Goal: Task Accomplishment & Management: Manage account settings

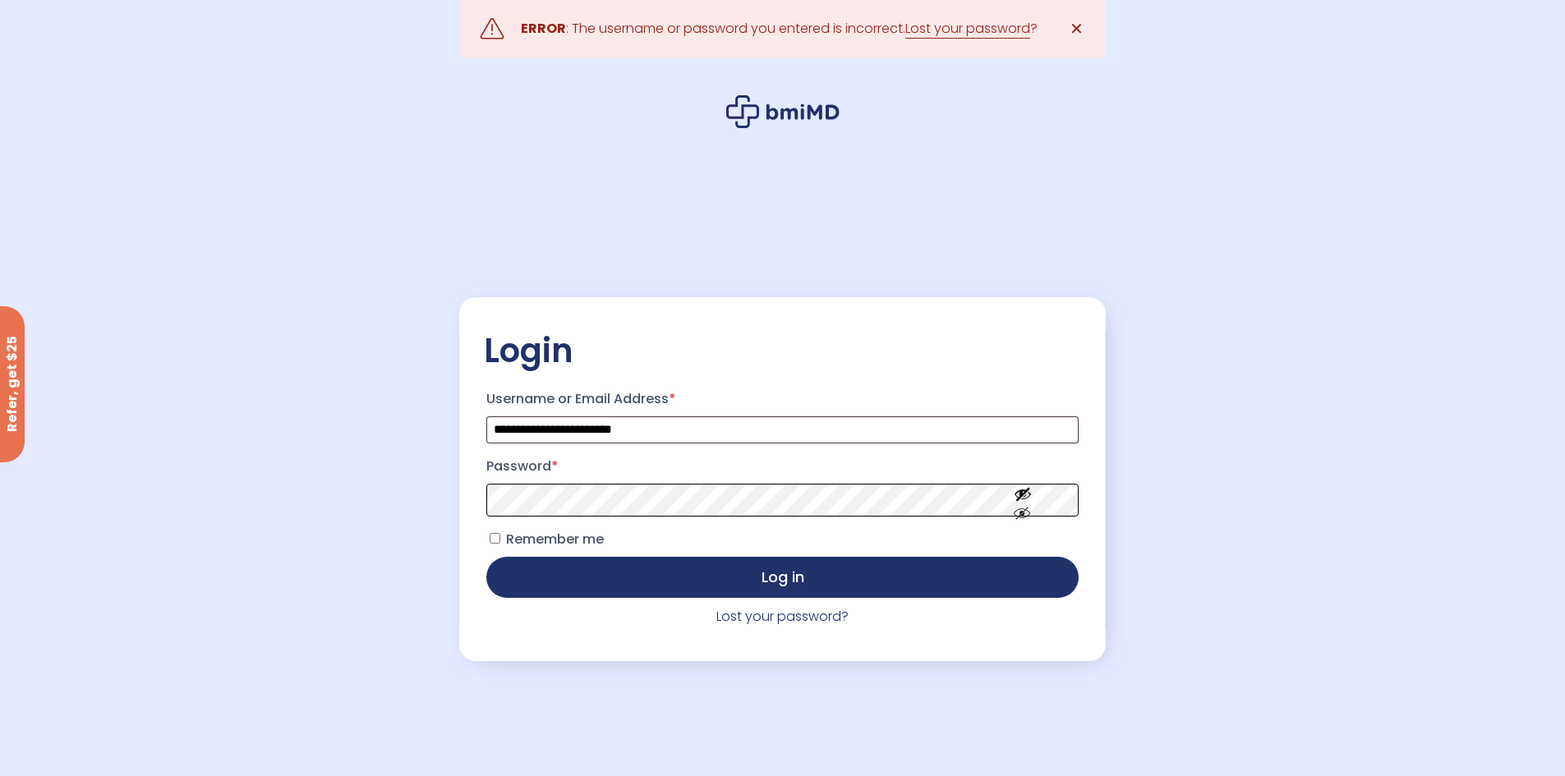
click at [486, 557] on button "Log in" at bounding box center [782, 577] width 592 height 41
click at [1029, 25] on link "Lost your password" at bounding box center [967, 29] width 125 height 20
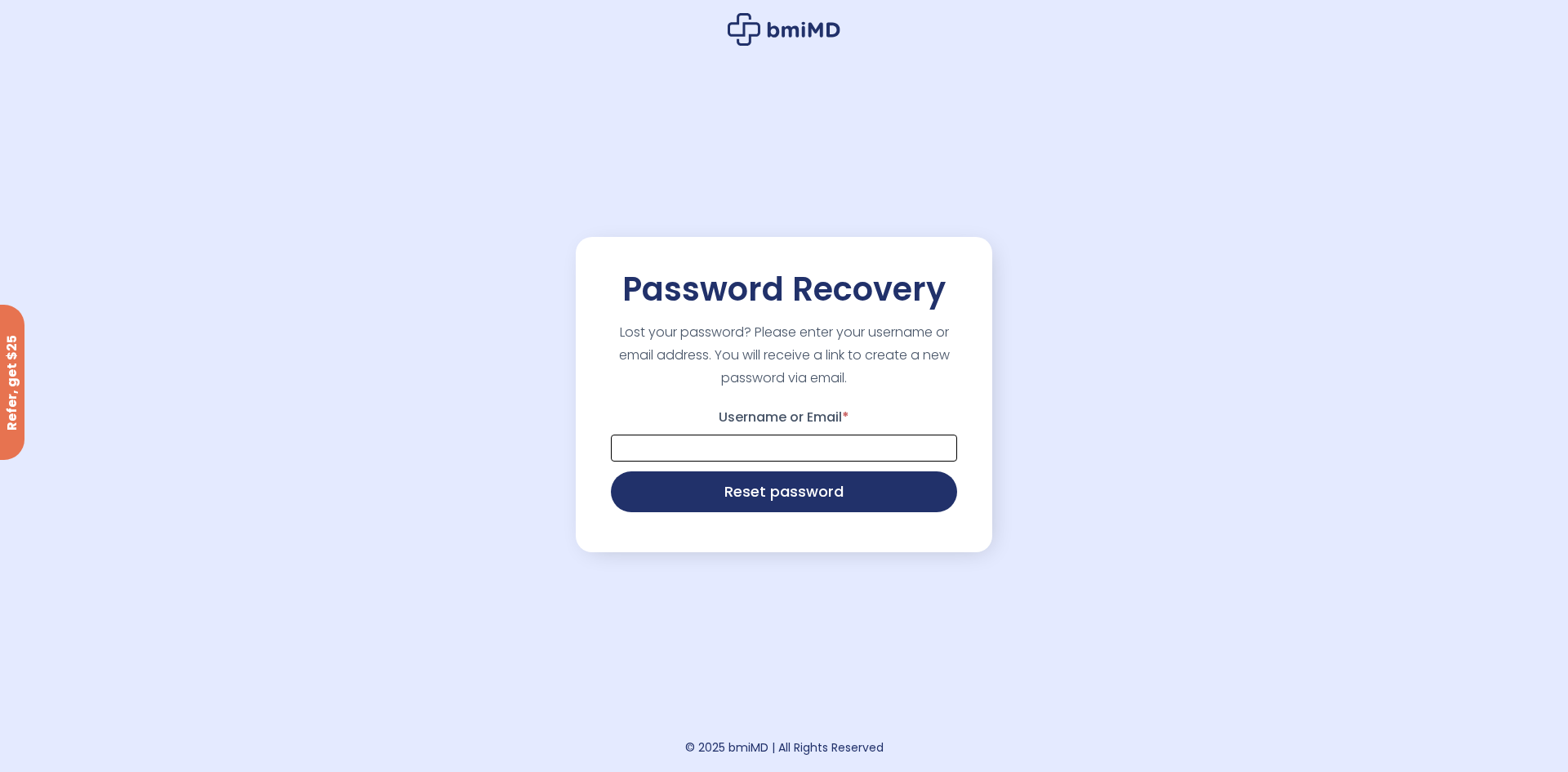
click at [938, 446] on input "Username or Email *" at bounding box center [784, 448] width 346 height 27
type input "**********"
click at [611, 472] on button "Reset password" at bounding box center [784, 491] width 346 height 41
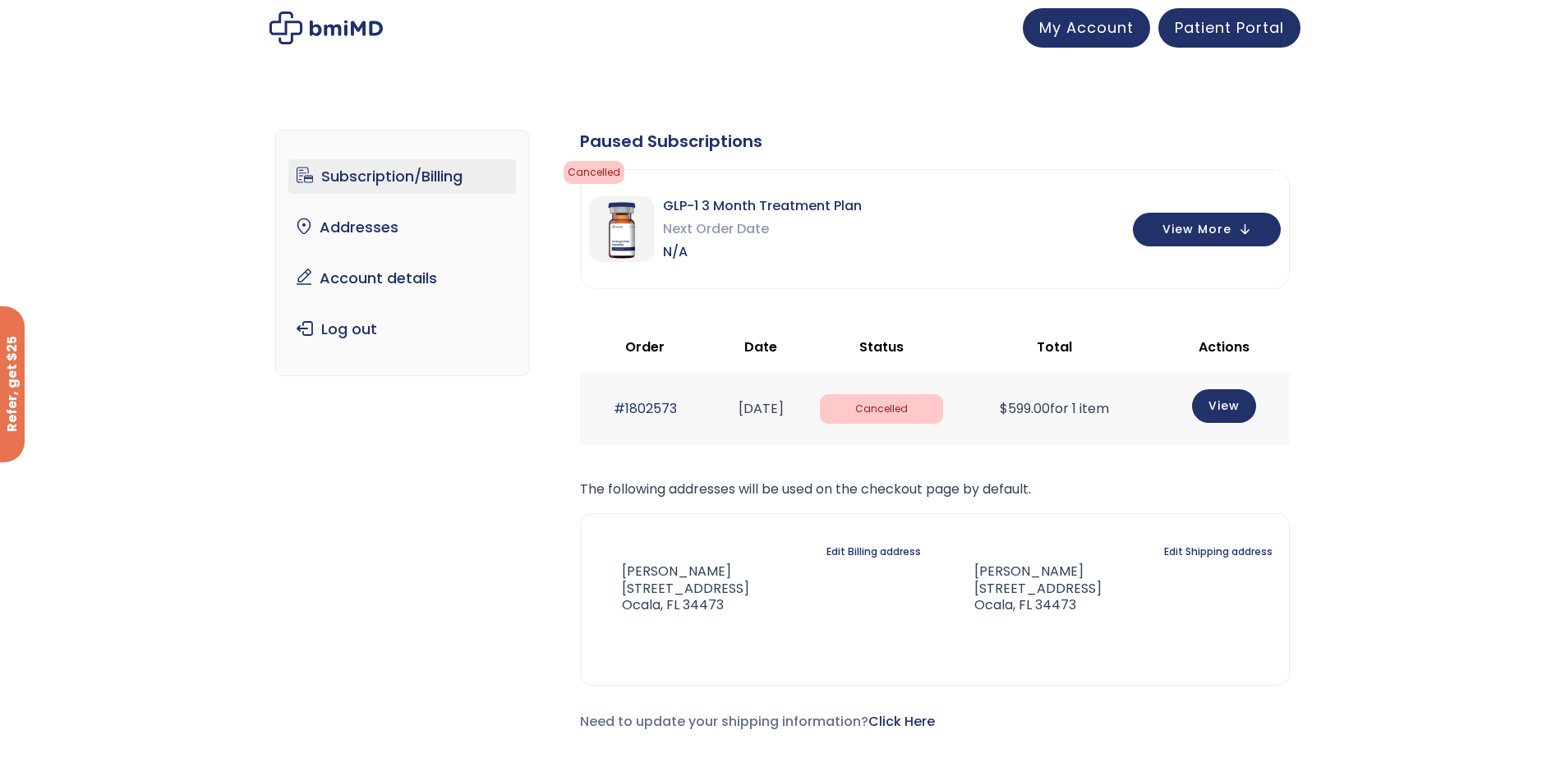
click at [612, 237] on img at bounding box center [622, 229] width 66 height 66
click at [352, 173] on link "Subscription/Billing" at bounding box center [402, 176] width 228 height 35
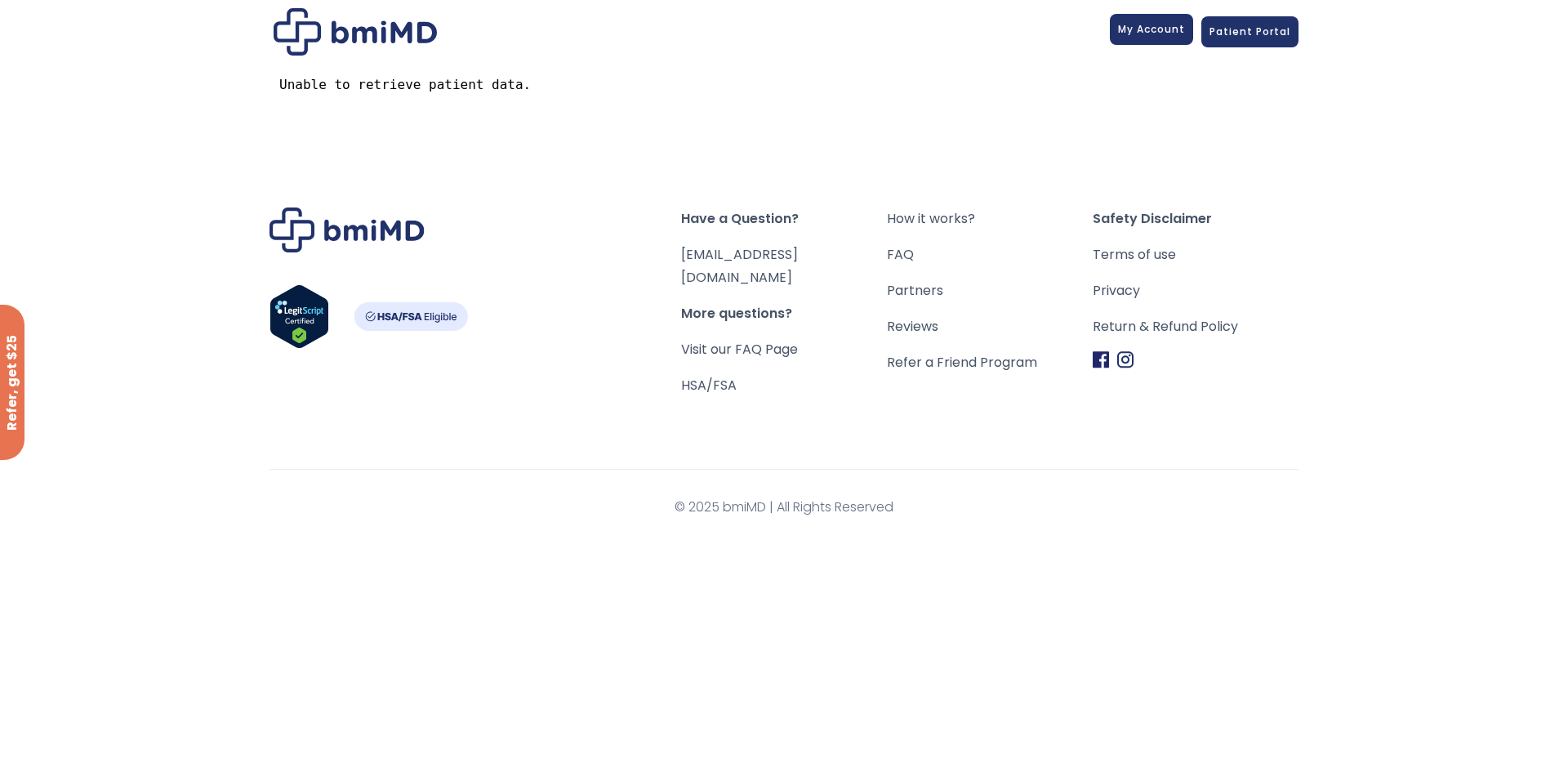
click at [1154, 32] on span "My Account" at bounding box center [1151, 29] width 67 height 14
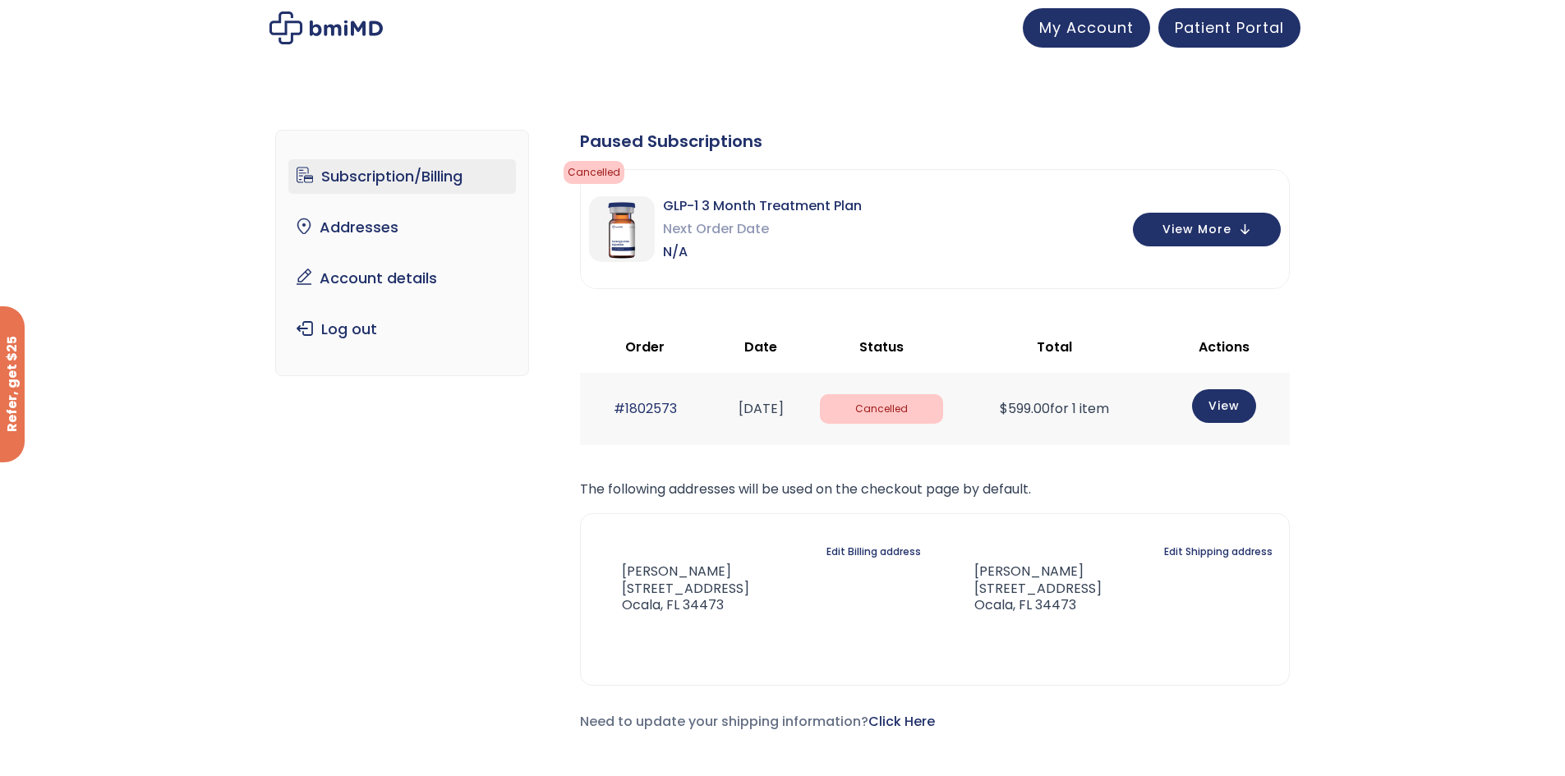
click at [388, 181] on link "Subscription/Billing" at bounding box center [402, 176] width 228 height 35
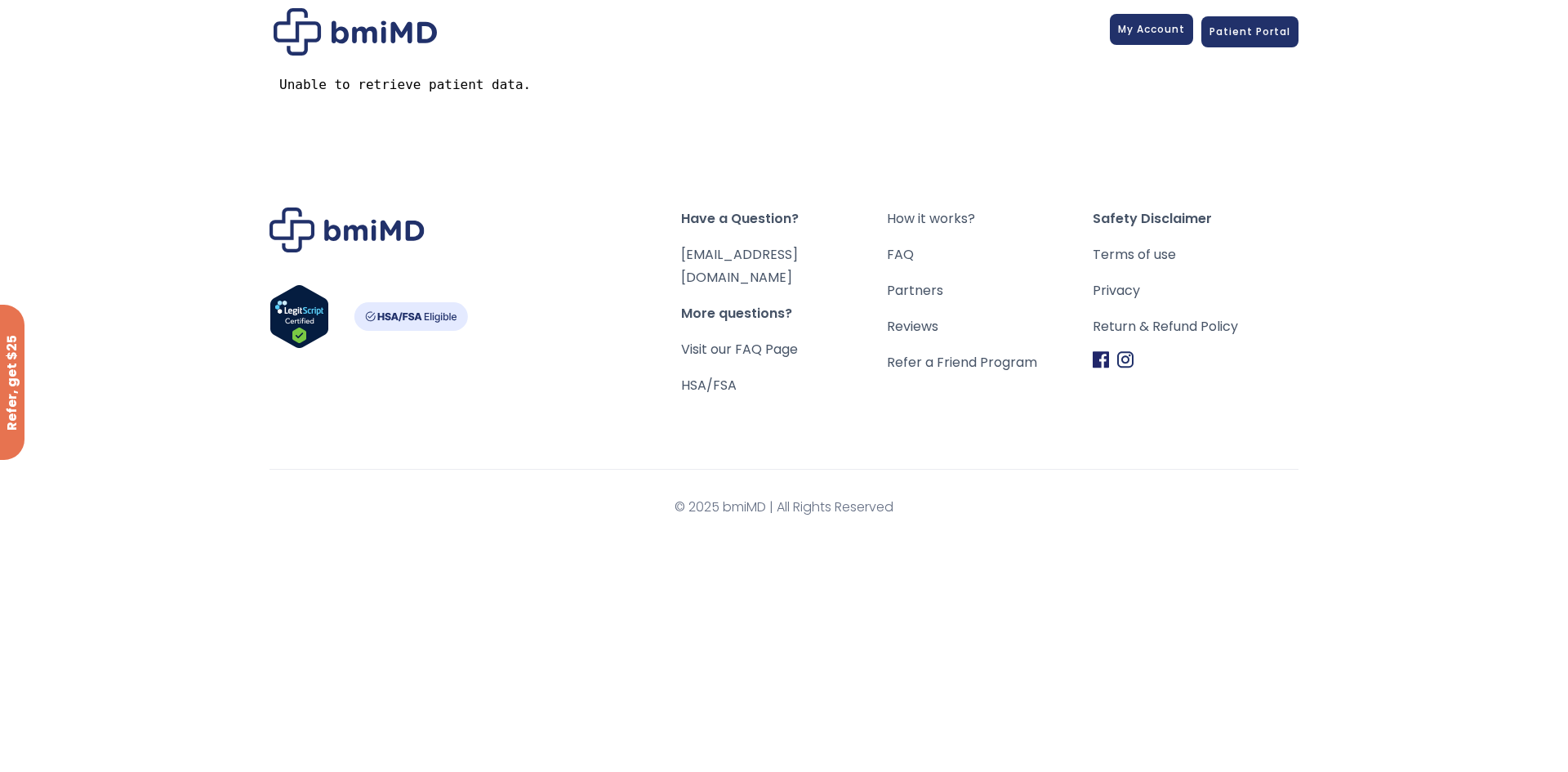
click at [1153, 28] on span "My Account" at bounding box center [1151, 29] width 67 height 14
click at [1248, 44] on link "Patient Portal" at bounding box center [1251, 29] width 97 height 31
